Goal: Obtain resource: Download file/media

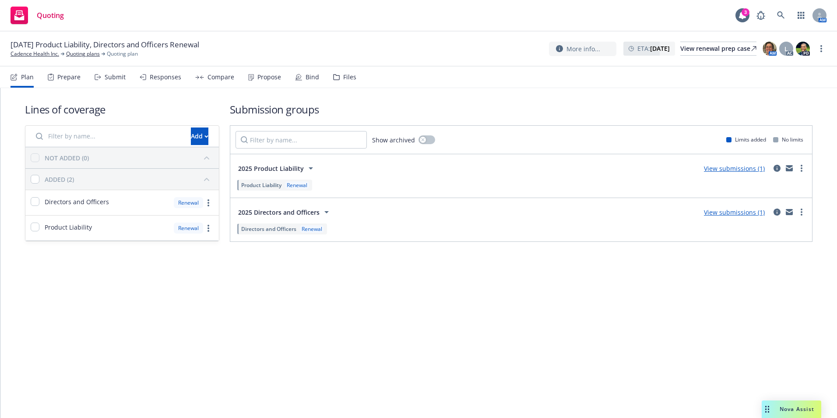
click at [307, 76] on div "Bind" at bounding box center [313, 77] width 14 height 7
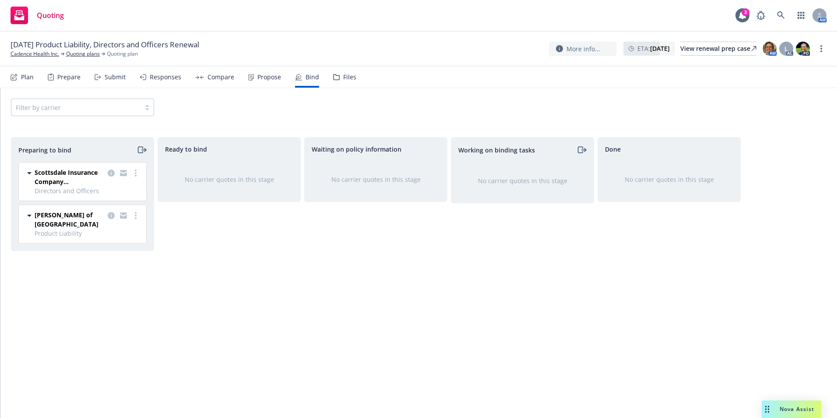
click at [135, 178] on div at bounding box center [123, 177] width 35 height 18
click at [135, 176] on circle "more" at bounding box center [136, 176] width 2 height 2
click at [180, 255] on div "Ready to bind No carrier quotes in this stage" at bounding box center [229, 268] width 143 height 262
click at [134, 173] on link "more" at bounding box center [135, 173] width 11 height 11
click at [121, 191] on span "Complete preparation" at bounding box center [98, 191] width 86 height 8
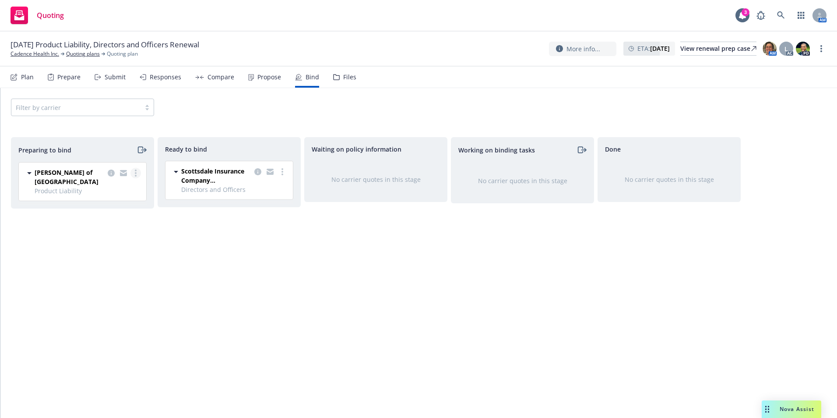
click at [137, 173] on link "more" at bounding box center [135, 173] width 11 height 11
click at [133, 190] on span "Complete preparation" at bounding box center [98, 191] width 86 height 8
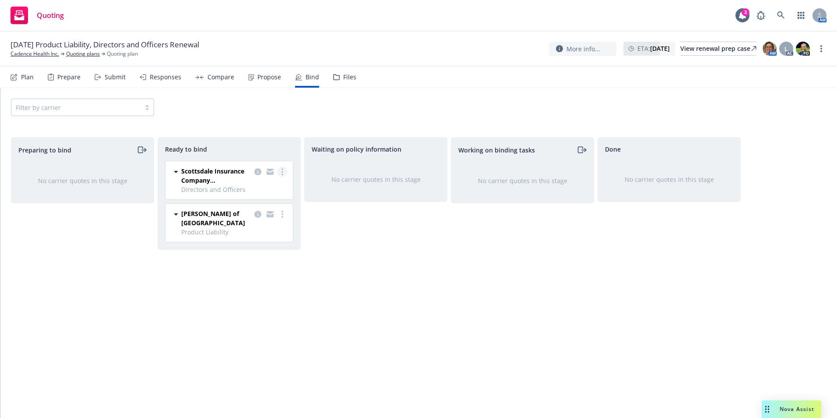
click at [281, 175] on link "more" at bounding box center [282, 171] width 11 height 11
click at [268, 190] on span "Log bind order" at bounding box center [240, 189] width 64 height 8
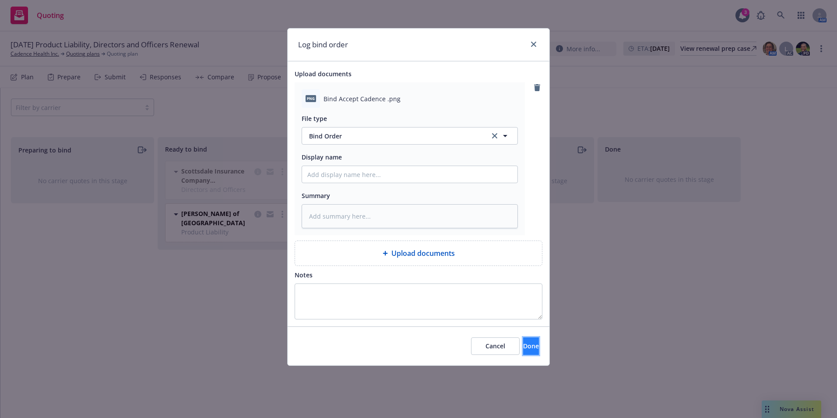
click at [523, 348] on span "Done" at bounding box center [531, 346] width 16 height 8
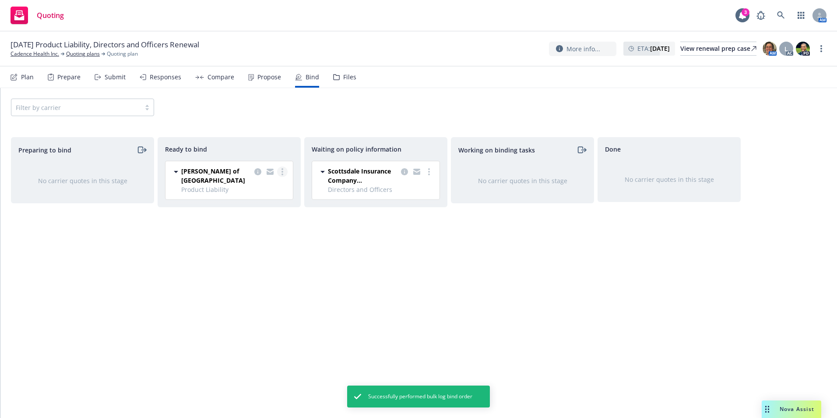
click at [284, 173] on link "more" at bounding box center [282, 171] width 11 height 11
click at [260, 194] on link "Log bind order" at bounding box center [247, 190] width 79 height 18
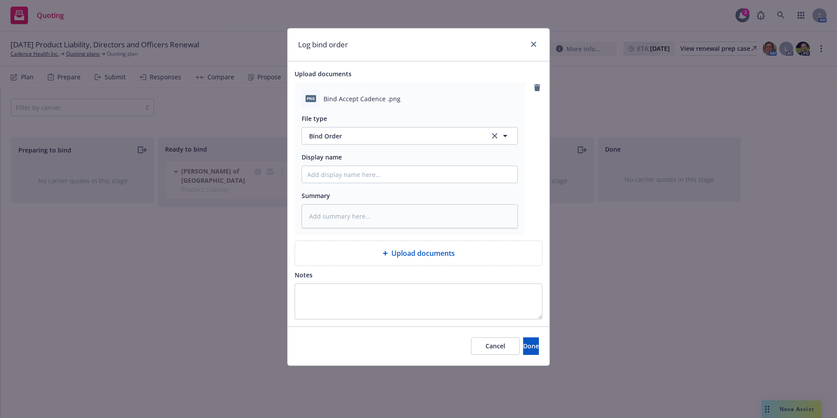
click at [508, 336] on div "Cancel Done" at bounding box center [419, 345] width 262 height 39
click at [523, 355] on button "Done" at bounding box center [531, 346] width 16 height 18
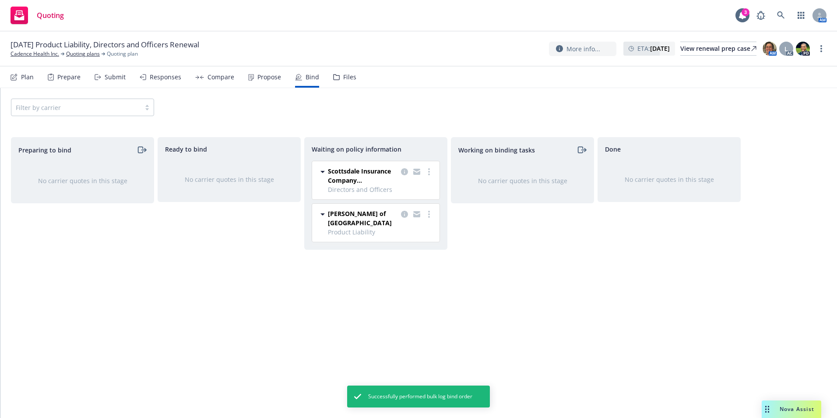
click at [254, 75] on div "Propose" at bounding box center [264, 77] width 33 height 21
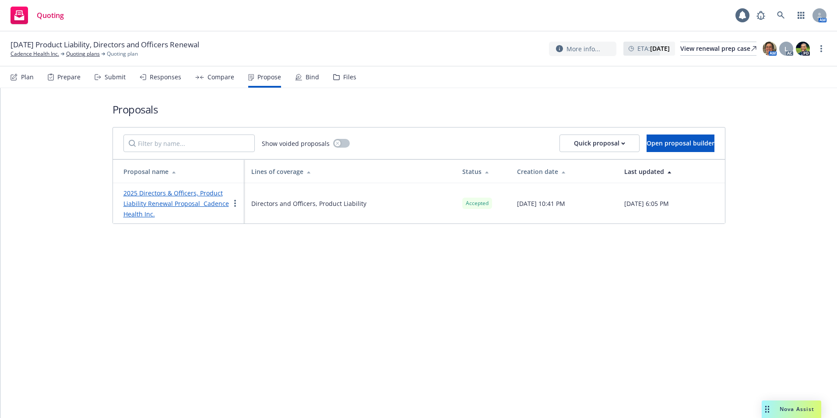
click at [177, 194] on link "2025 Directors & Officers, Product Liability Renewal Proposal Cadence Health In…" at bounding box center [176, 203] width 106 height 29
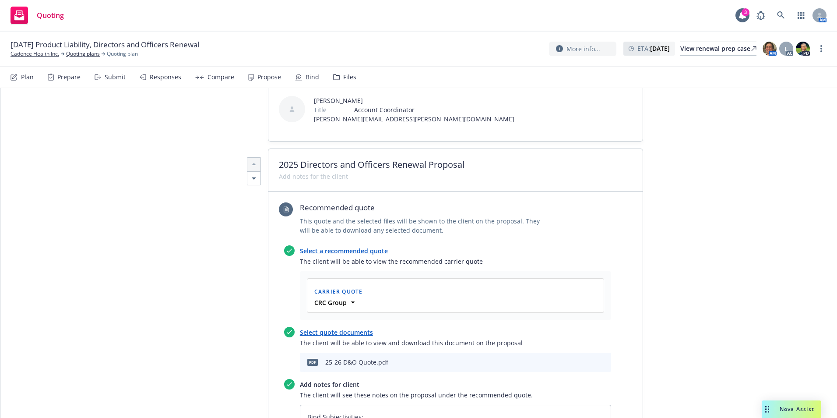
scroll to position [350, 0]
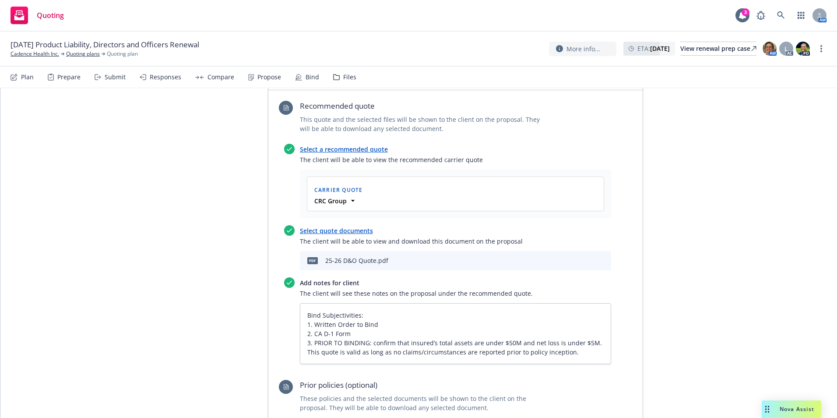
click at [572, 256] on icon "download file" at bounding box center [574, 259] width 7 height 7
click at [571, 256] on icon "download file" at bounding box center [574, 259] width 7 height 7
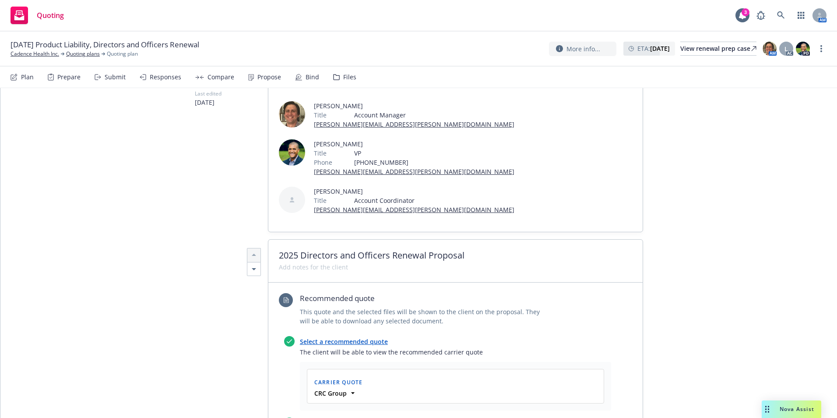
scroll to position [131, 0]
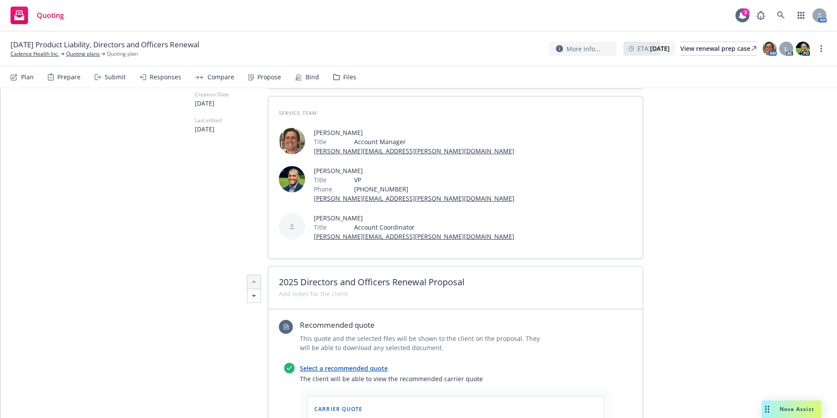
type textarea "x"
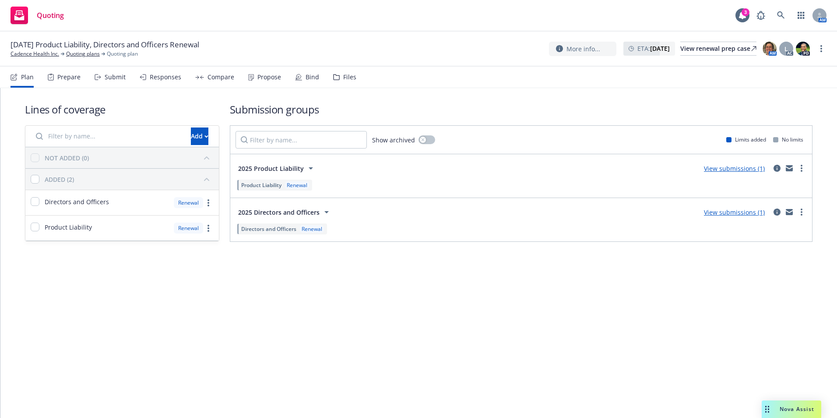
click at [258, 82] on div "Propose" at bounding box center [264, 77] width 33 height 21
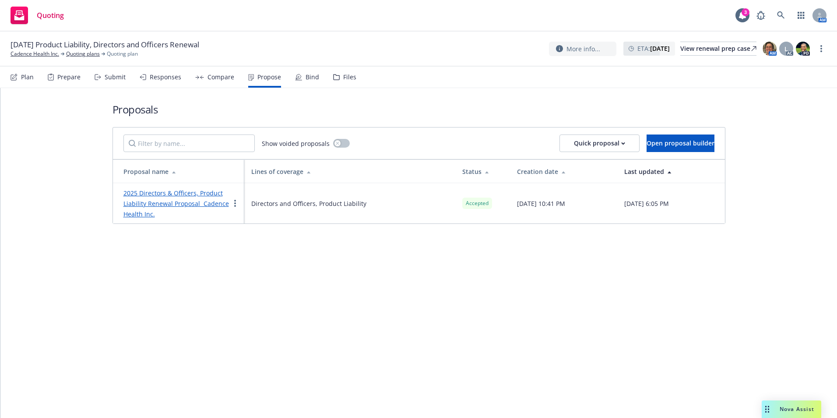
click at [199, 201] on link "2025 Directors & Officers, Product Liability Renewal Proposal Cadence Health In…" at bounding box center [176, 203] width 106 height 29
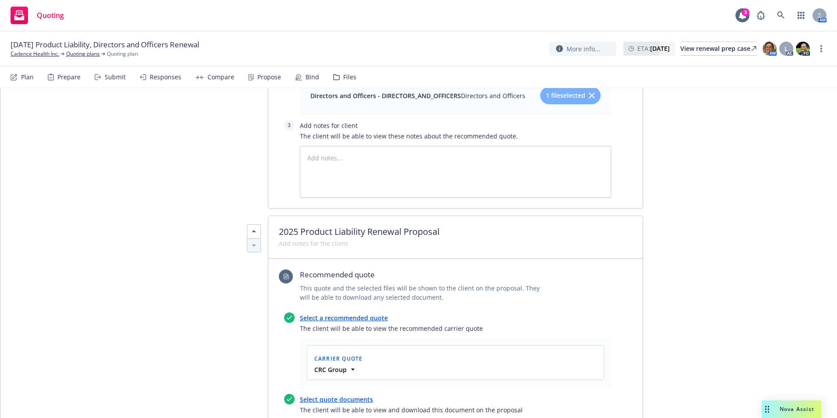
scroll to position [963, 0]
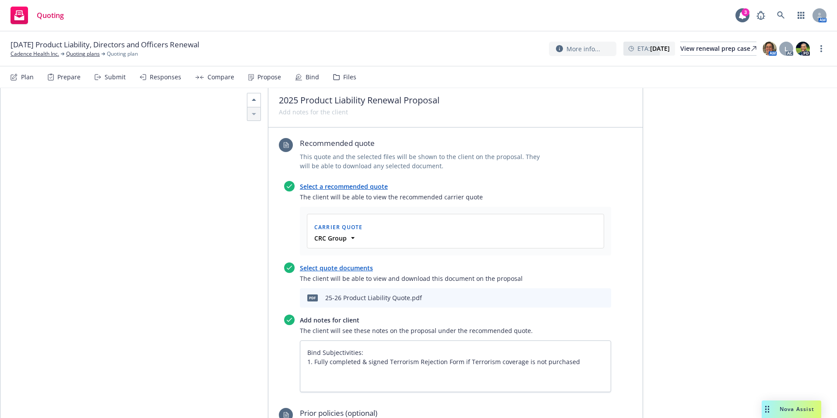
click at [571, 293] on icon "download file" at bounding box center [574, 296] width 7 height 7
type textarea "x"
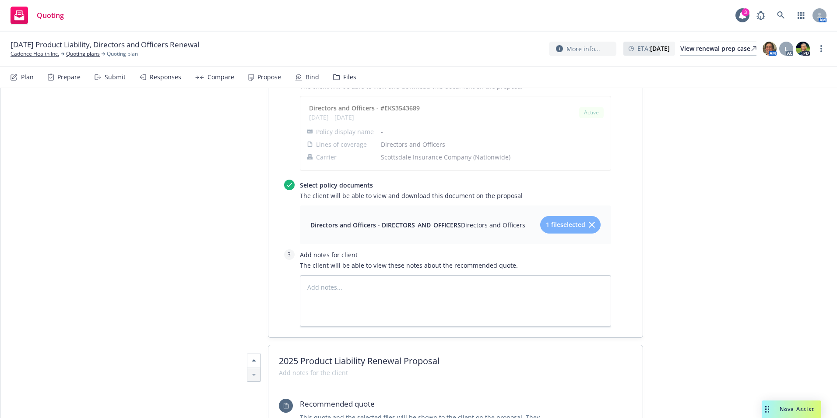
scroll to position [701, 0]
